Goal: Communication & Community: Answer question/provide support

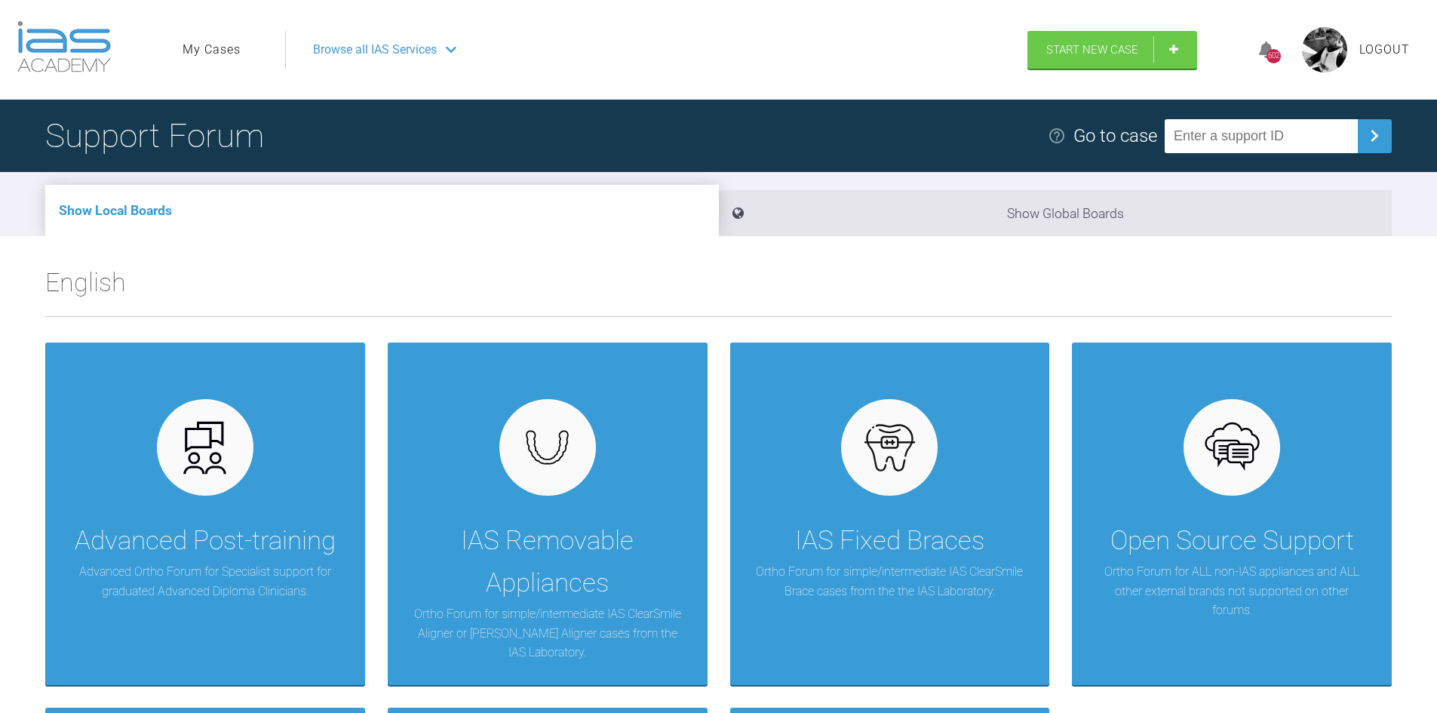
click at [206, 49] on link "My Cases" at bounding box center [212, 50] width 58 height 20
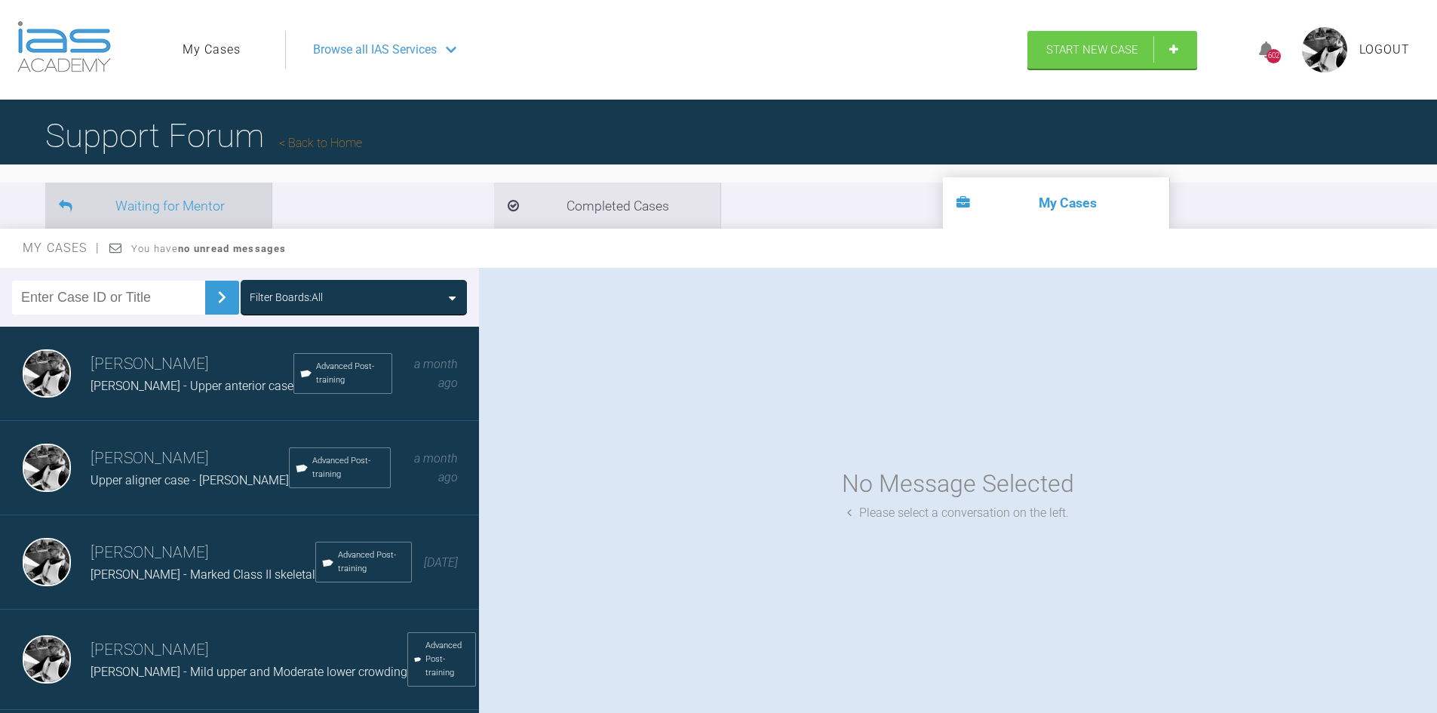
click at [245, 205] on li "Waiting for Mentor" at bounding box center [158, 206] width 226 height 46
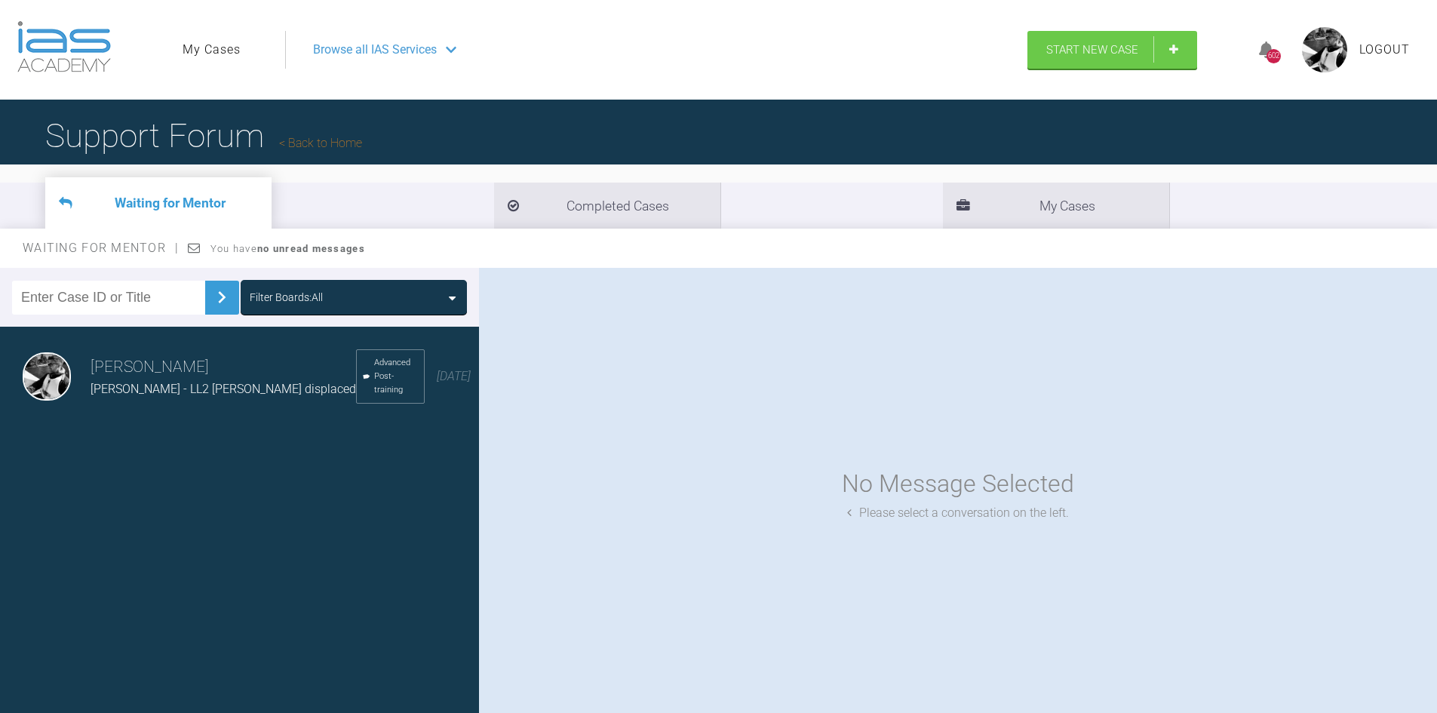
click at [149, 357] on h3 "[PERSON_NAME]" at bounding box center [223, 367] width 265 height 26
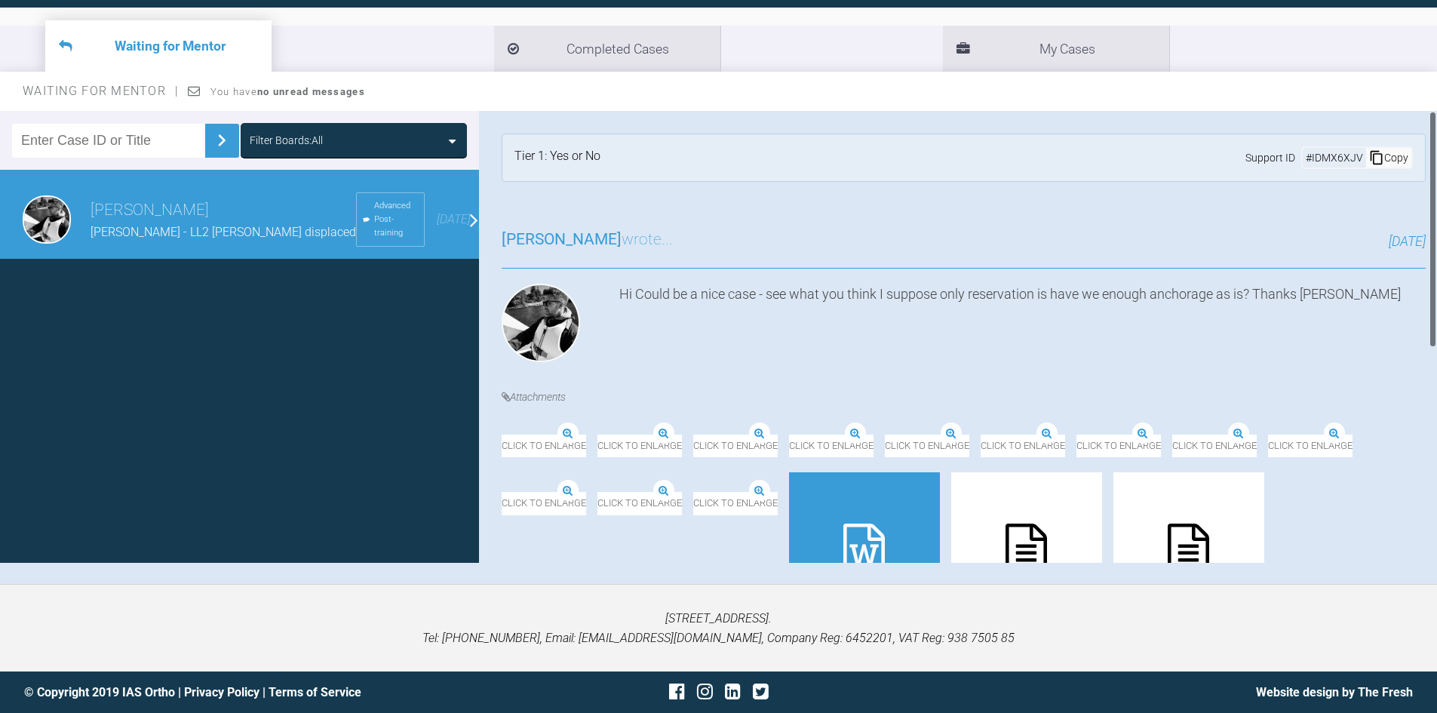
scroll to position [409, 0]
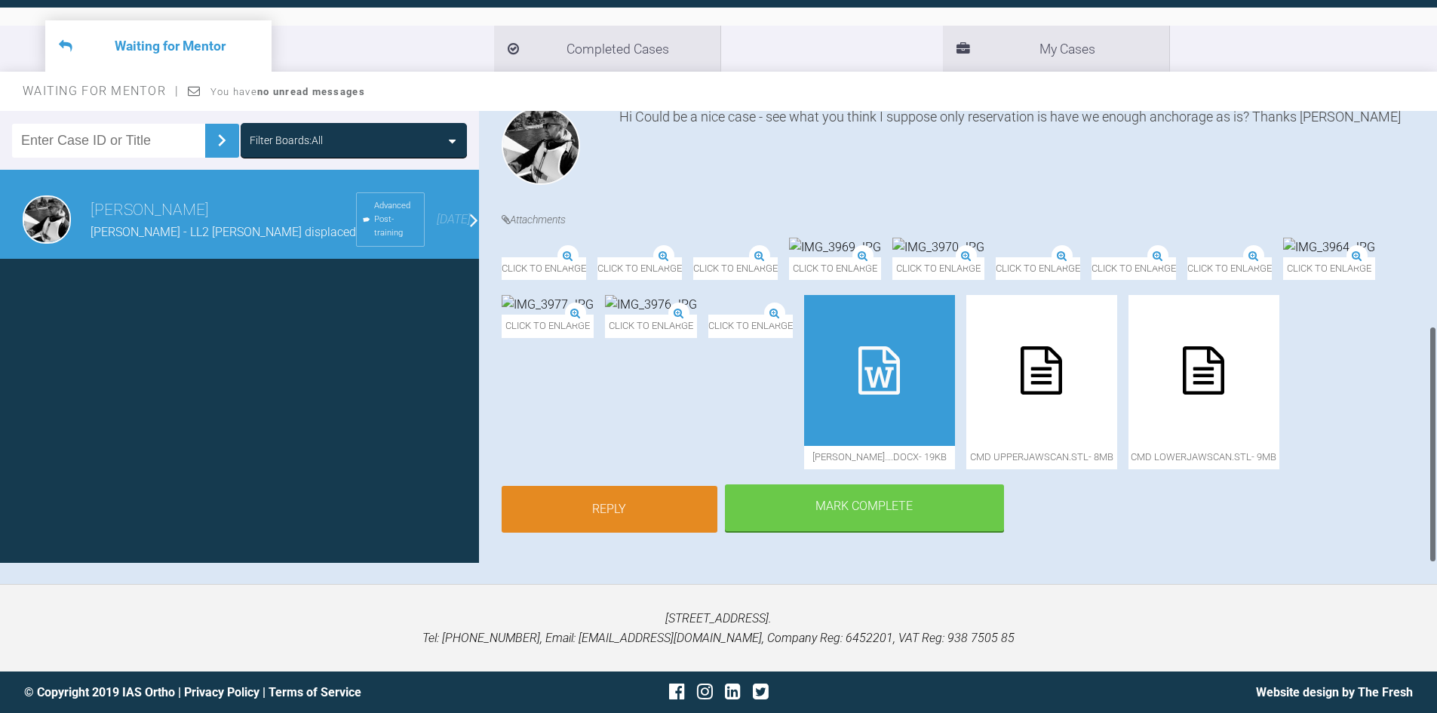
click at [692, 502] on link "Reply" at bounding box center [610, 509] width 216 height 47
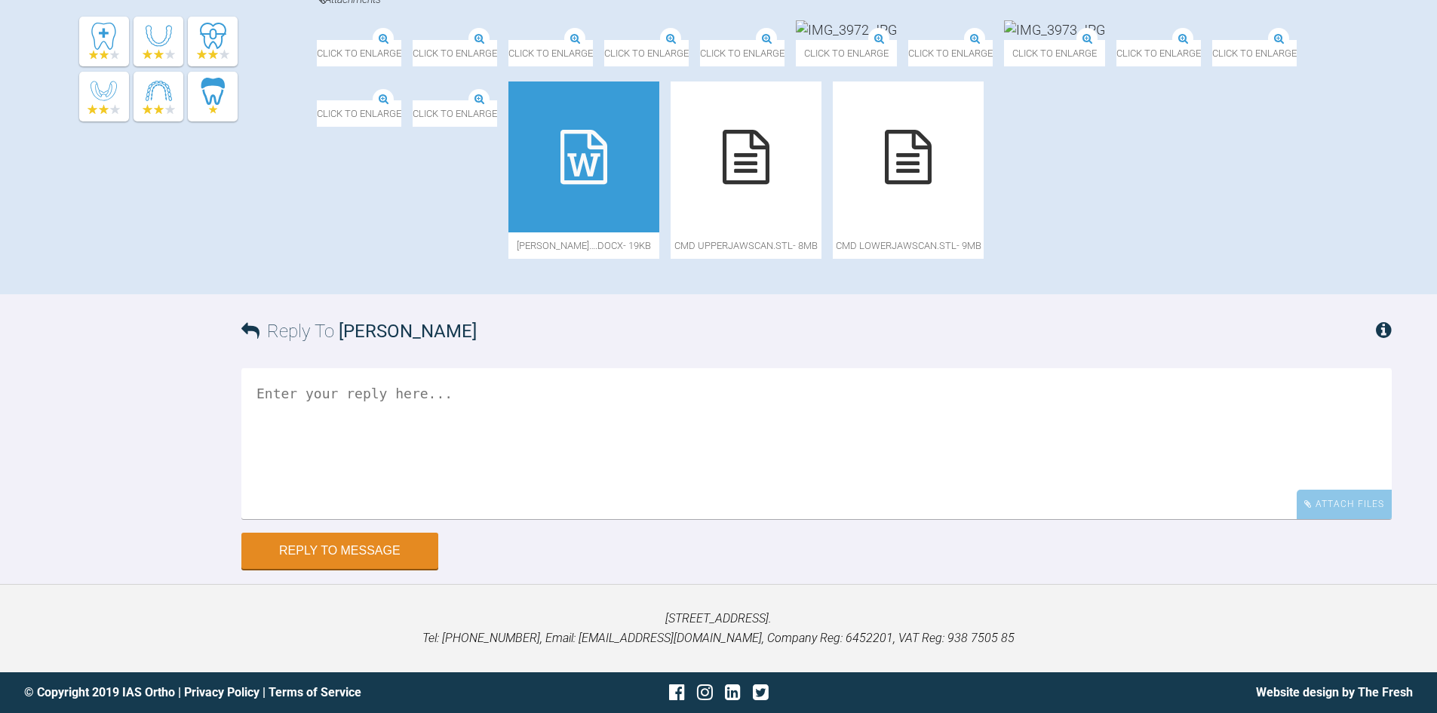
scroll to position [765, 0]
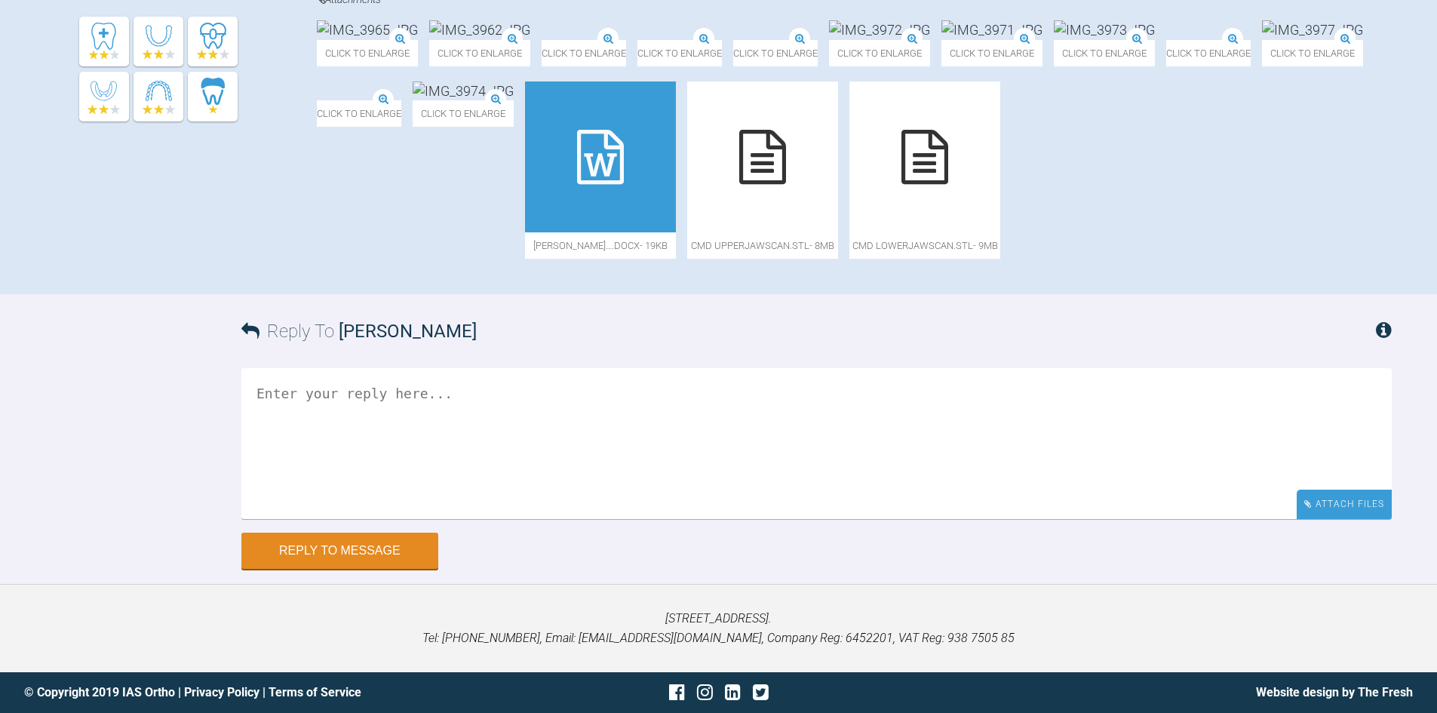
click at [1347, 506] on div "Attach Files" at bounding box center [1344, 503] width 95 height 29
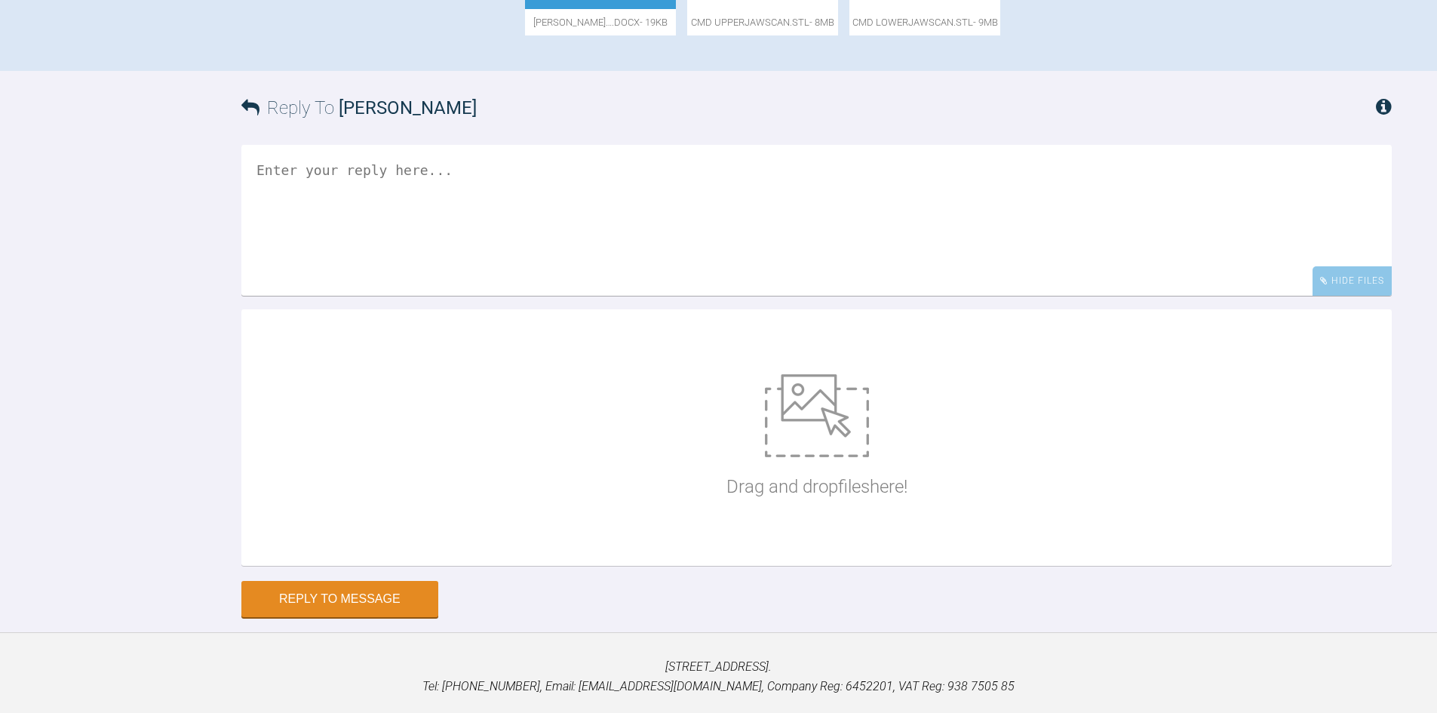
scroll to position [1036, 0]
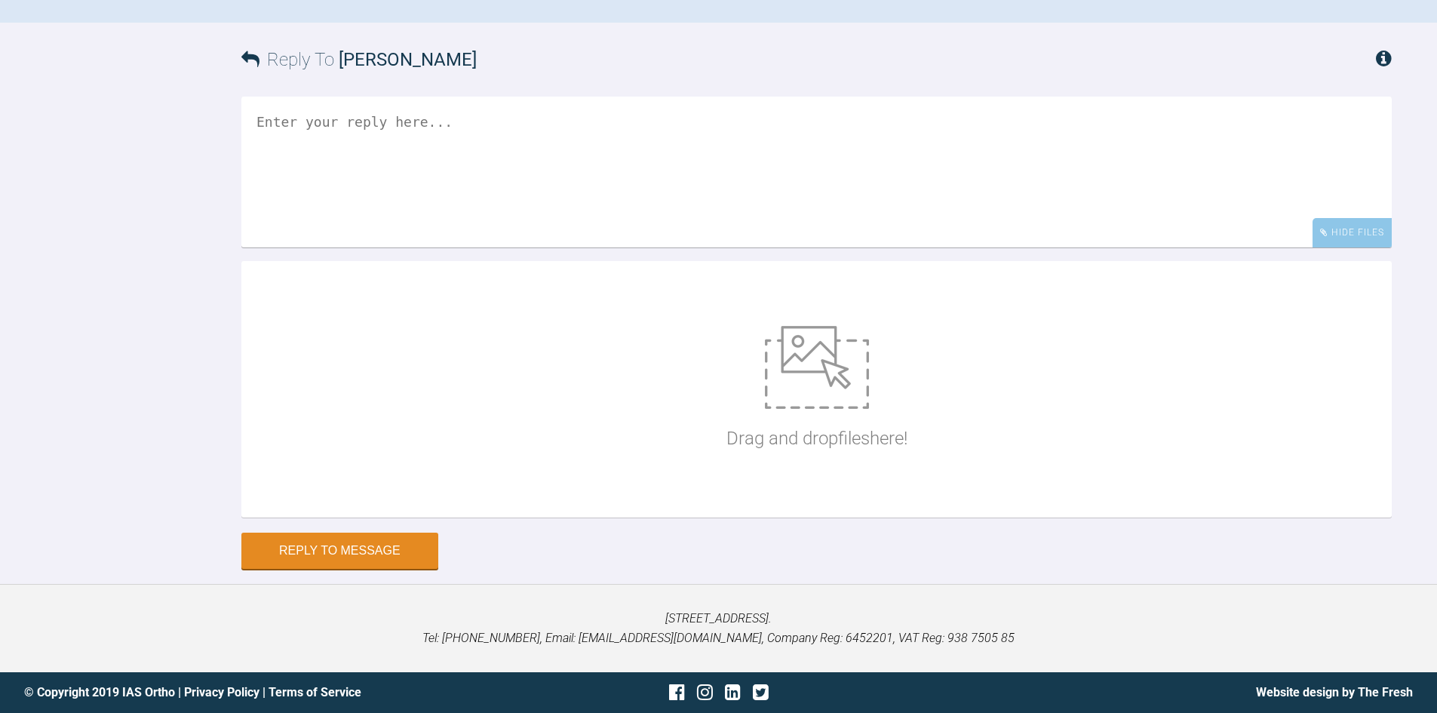
click at [772, 347] on img at bounding box center [817, 367] width 104 height 83
type input "C:\fakepath\[PERSON_NAME] - 559016.jpg"
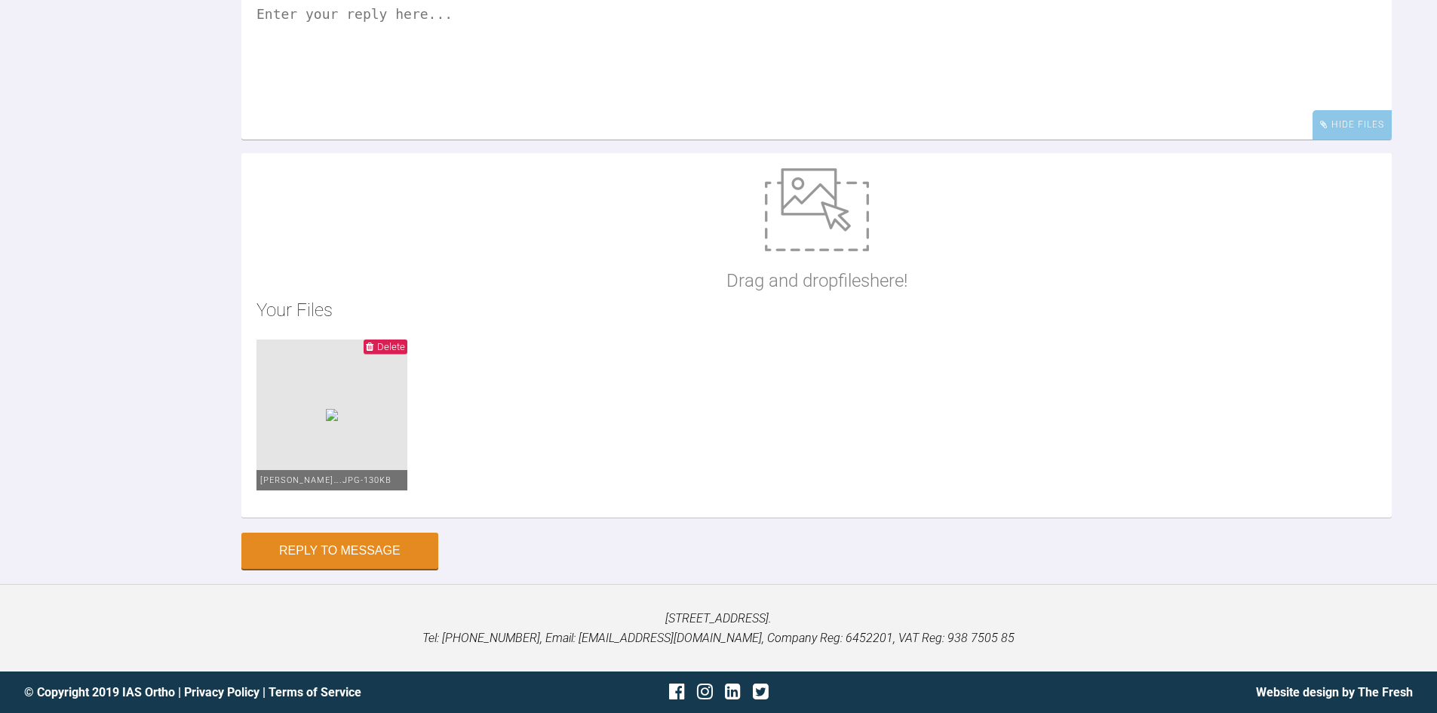
click at [443, 140] on textarea at bounding box center [816, 64] width 1150 height 151
type textarea "OPG attached"
click at [373, 570] on button "Reply to Message" at bounding box center [339, 552] width 197 height 36
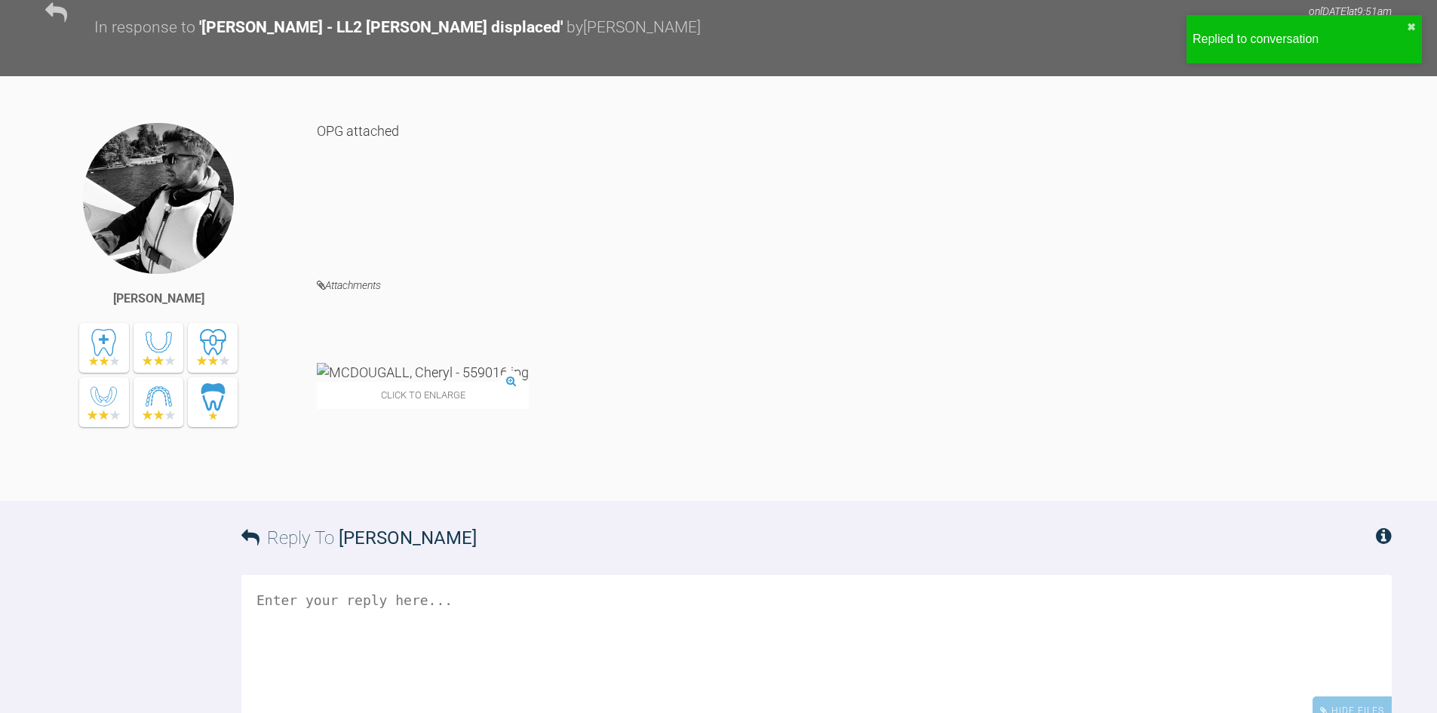
scroll to position [1558, 0]
